Goal: Task Accomplishment & Management: Use online tool/utility

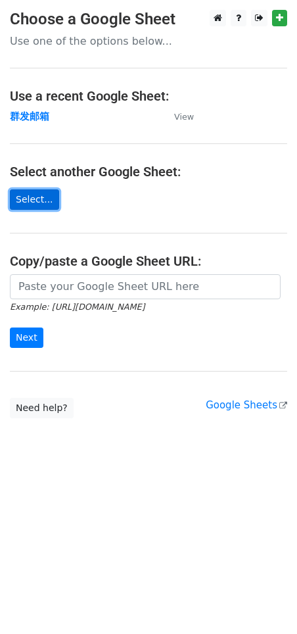
click at [42, 195] on link "Select..." at bounding box center [34, 199] width 49 height 20
